Goal: Task Accomplishment & Management: Manage account settings

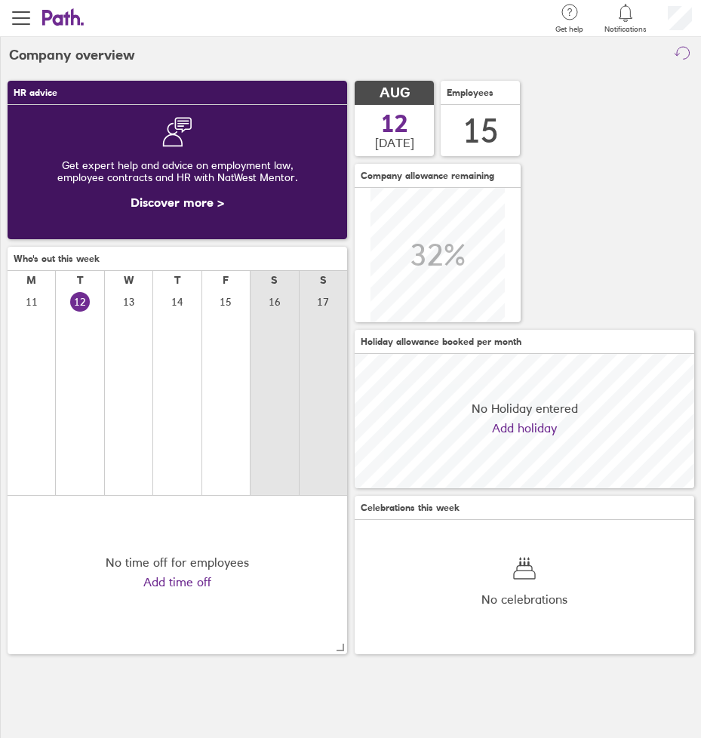
scroll to position [134, 339]
click at [21, 16] on span "button" at bounding box center [21, 18] width 18 height 18
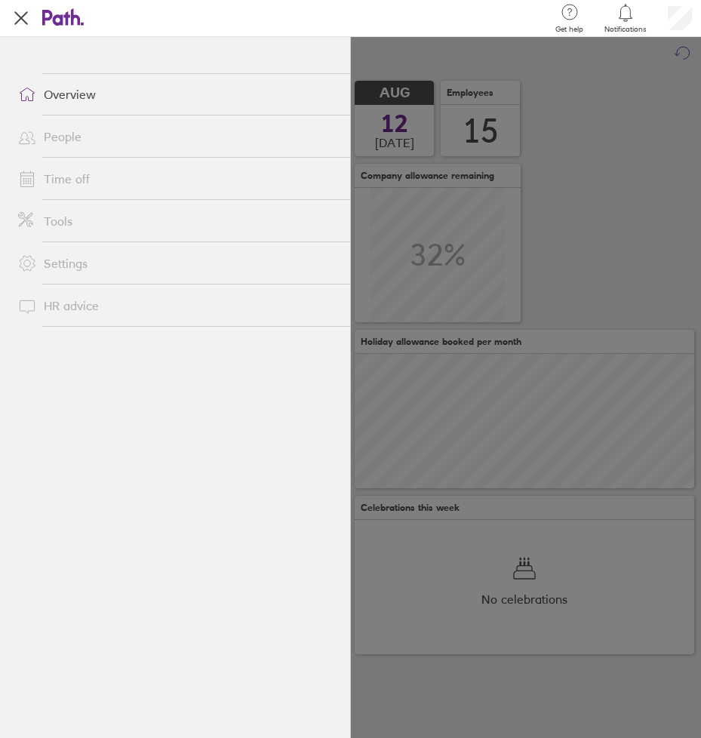
click at [101, 178] on link "Time off" at bounding box center [178, 179] width 344 height 30
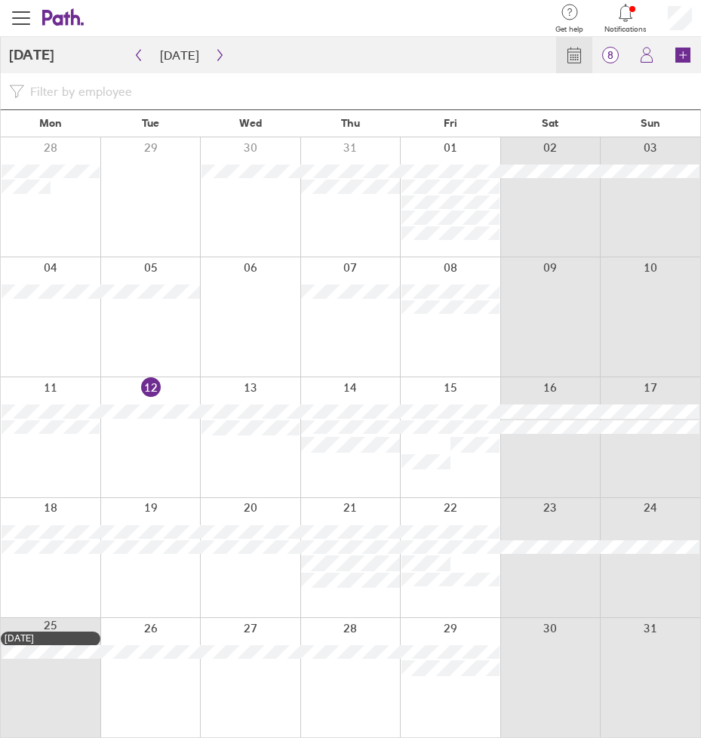
click at [395, 68] on div "Calendar 8 Requests My holidays Book" at bounding box center [355, 55] width 692 height 36
click at [618, 62] on icon at bounding box center [610, 55] width 18 height 18
